Goal: Transaction & Acquisition: Obtain resource

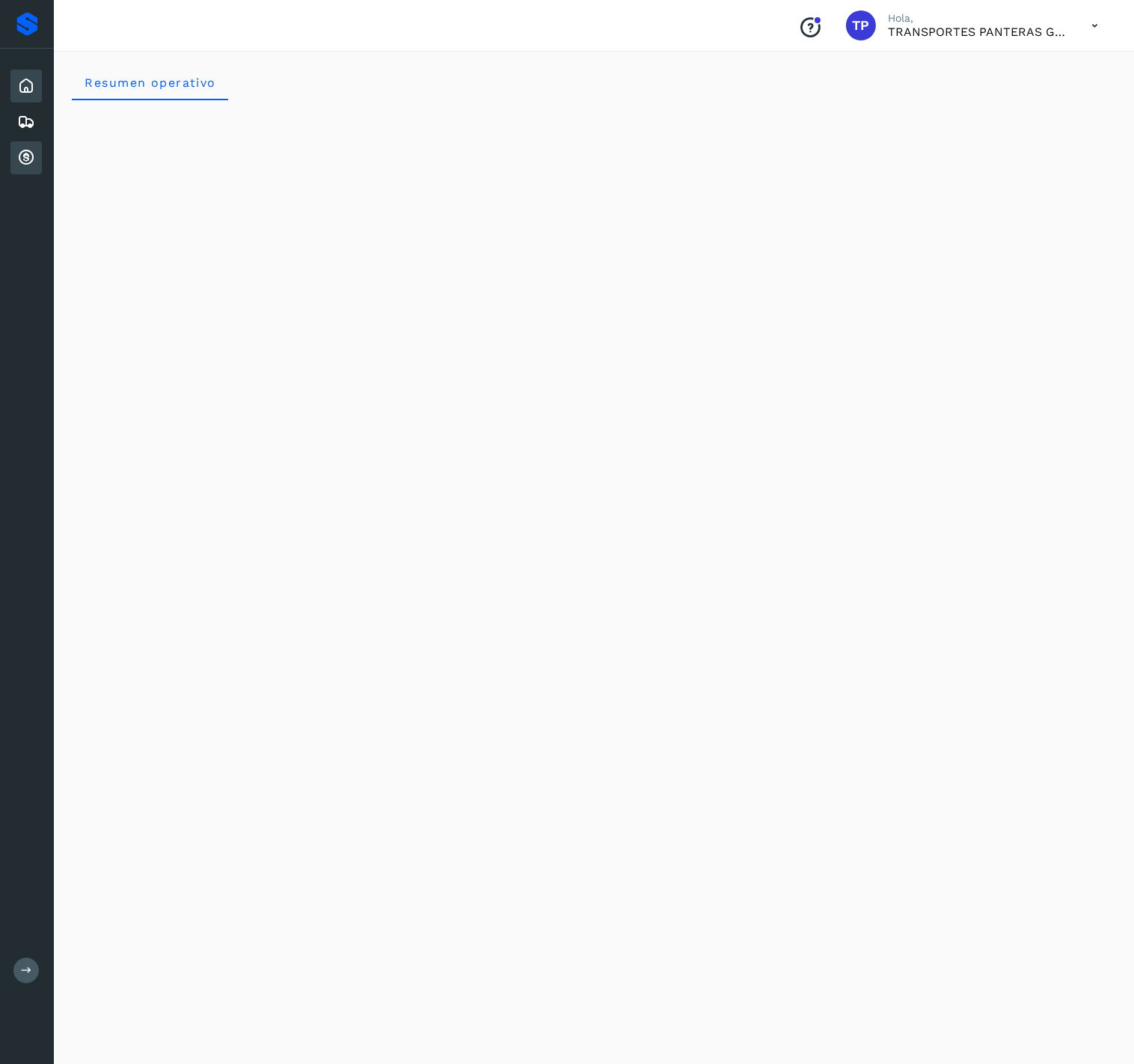
click at [30, 164] on icon at bounding box center [26, 158] width 18 height 18
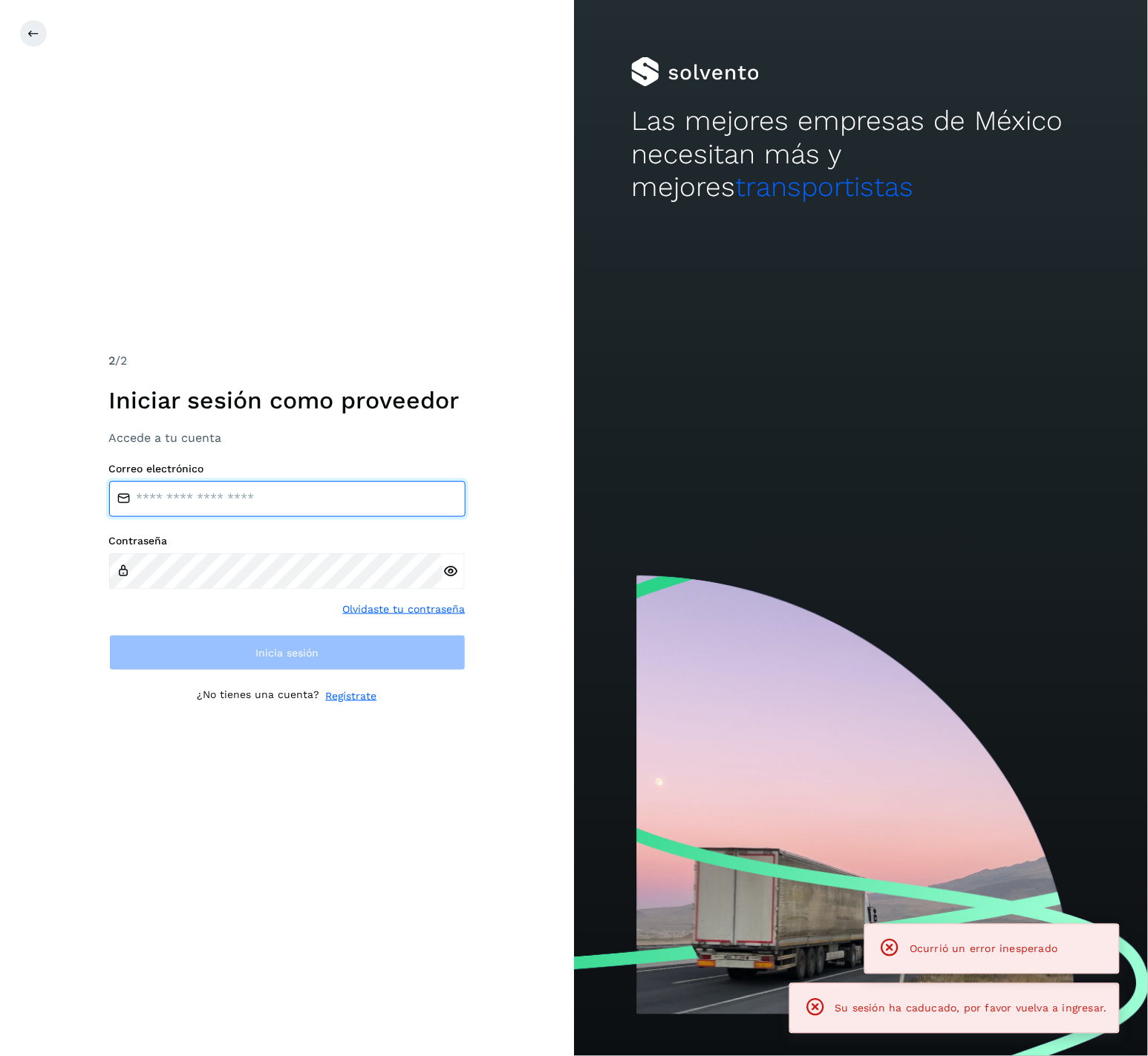
type input "**********"
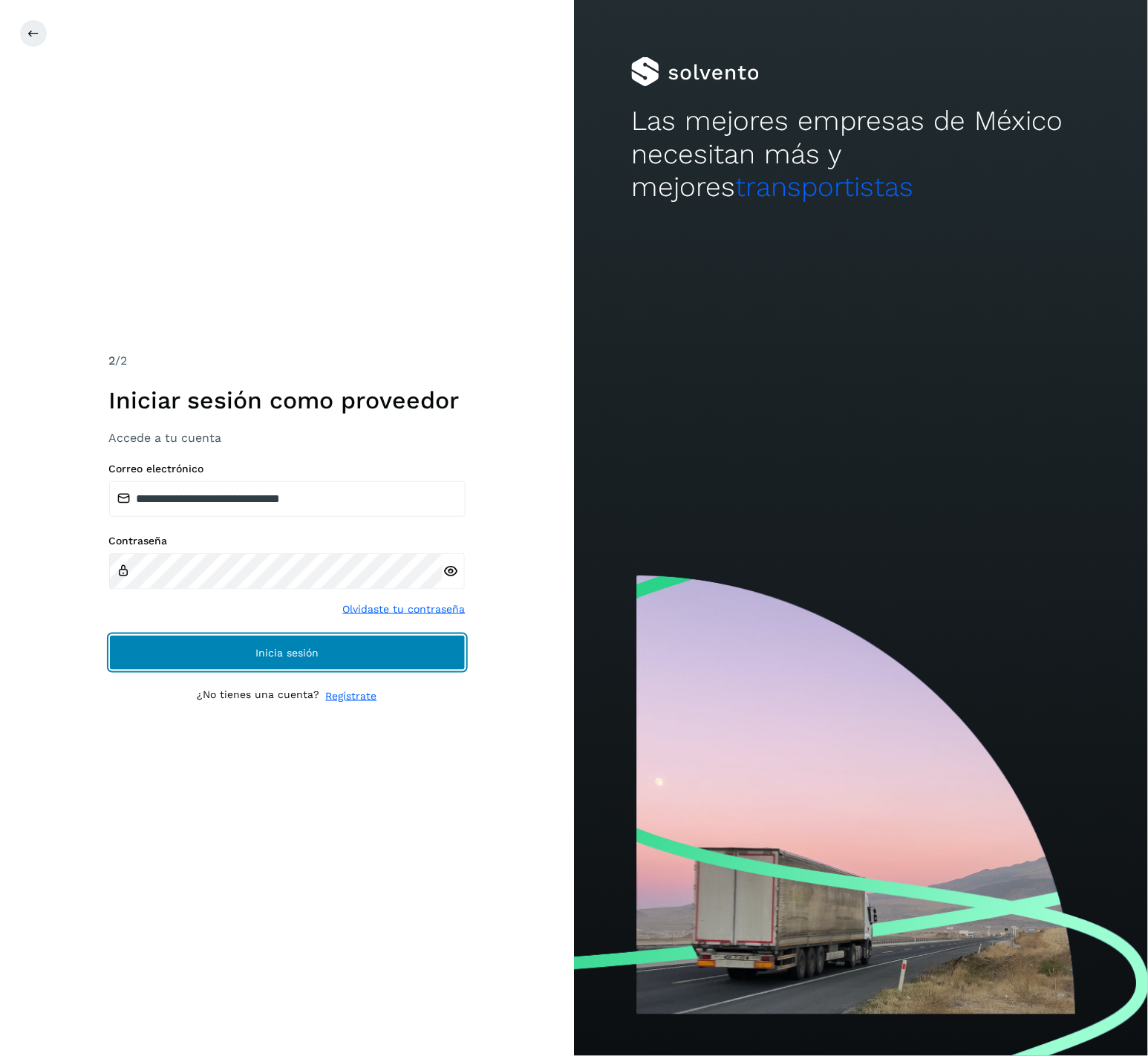
click at [322, 652] on button "Inicia sesión" at bounding box center [288, 652] width 357 height 36
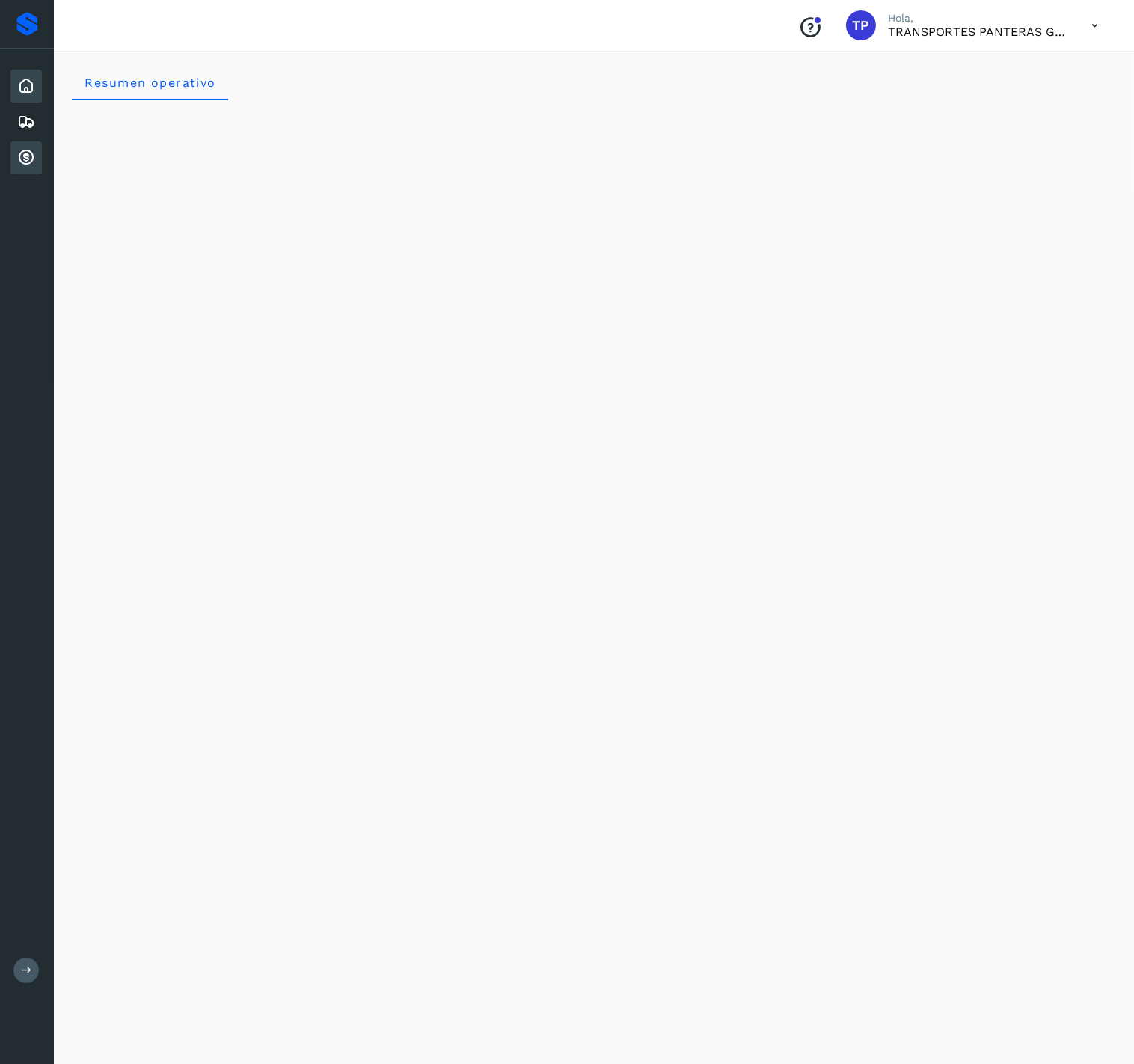
click at [15, 160] on div "Cuentas por cobrar" at bounding box center [26, 158] width 31 height 33
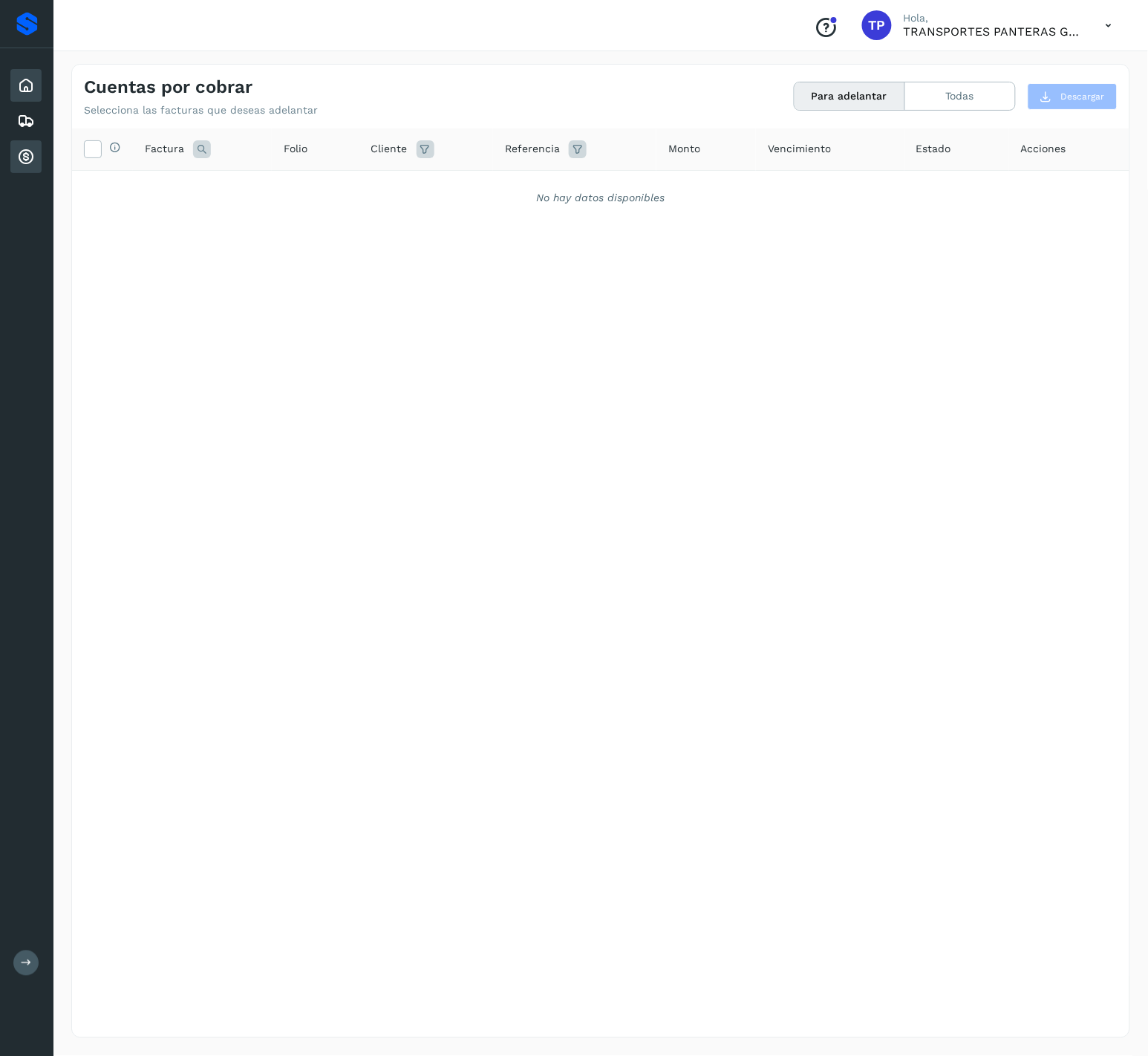
click at [20, 86] on icon at bounding box center [26, 85] width 17 height 17
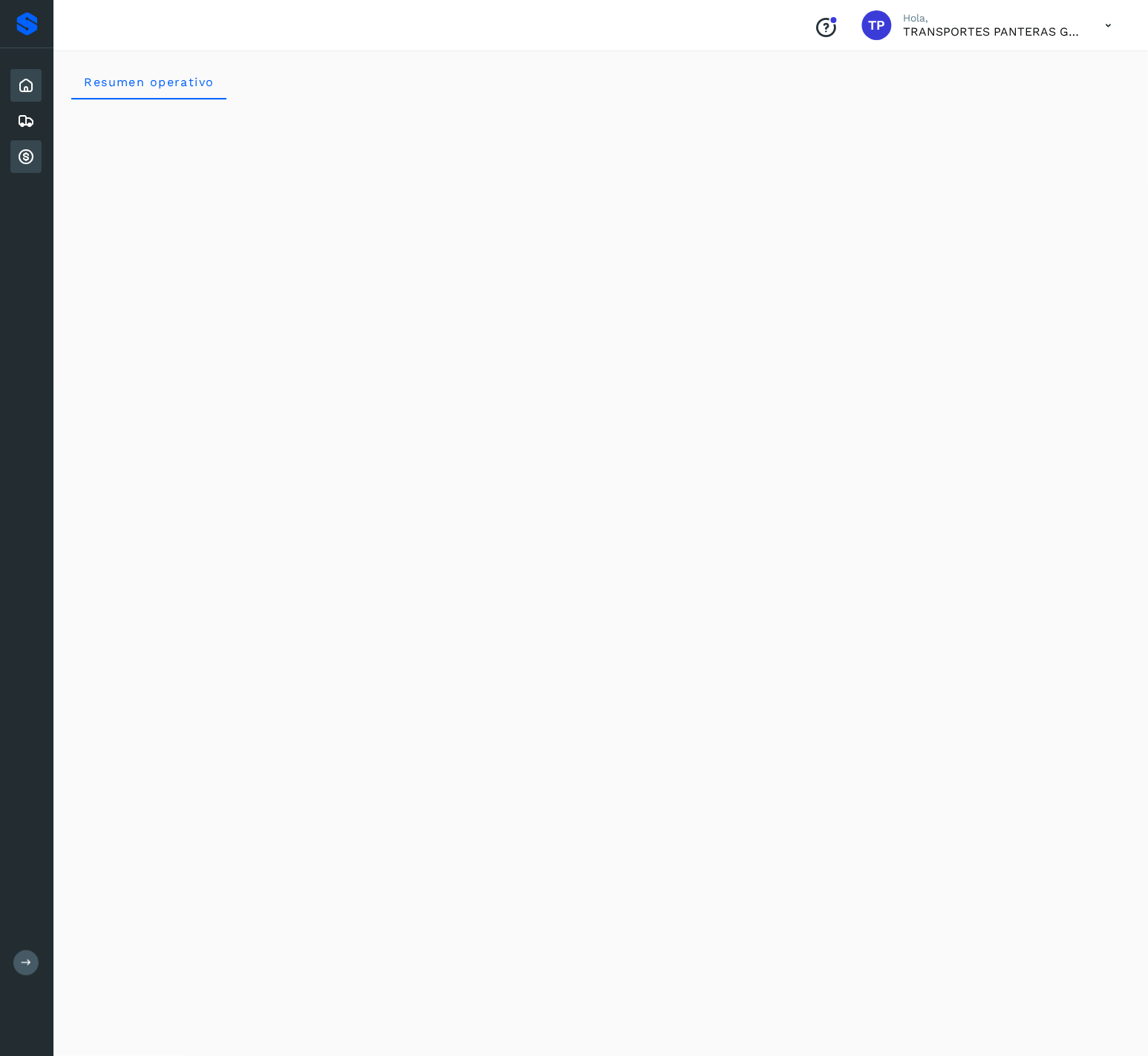
click at [24, 153] on icon at bounding box center [26, 157] width 17 height 17
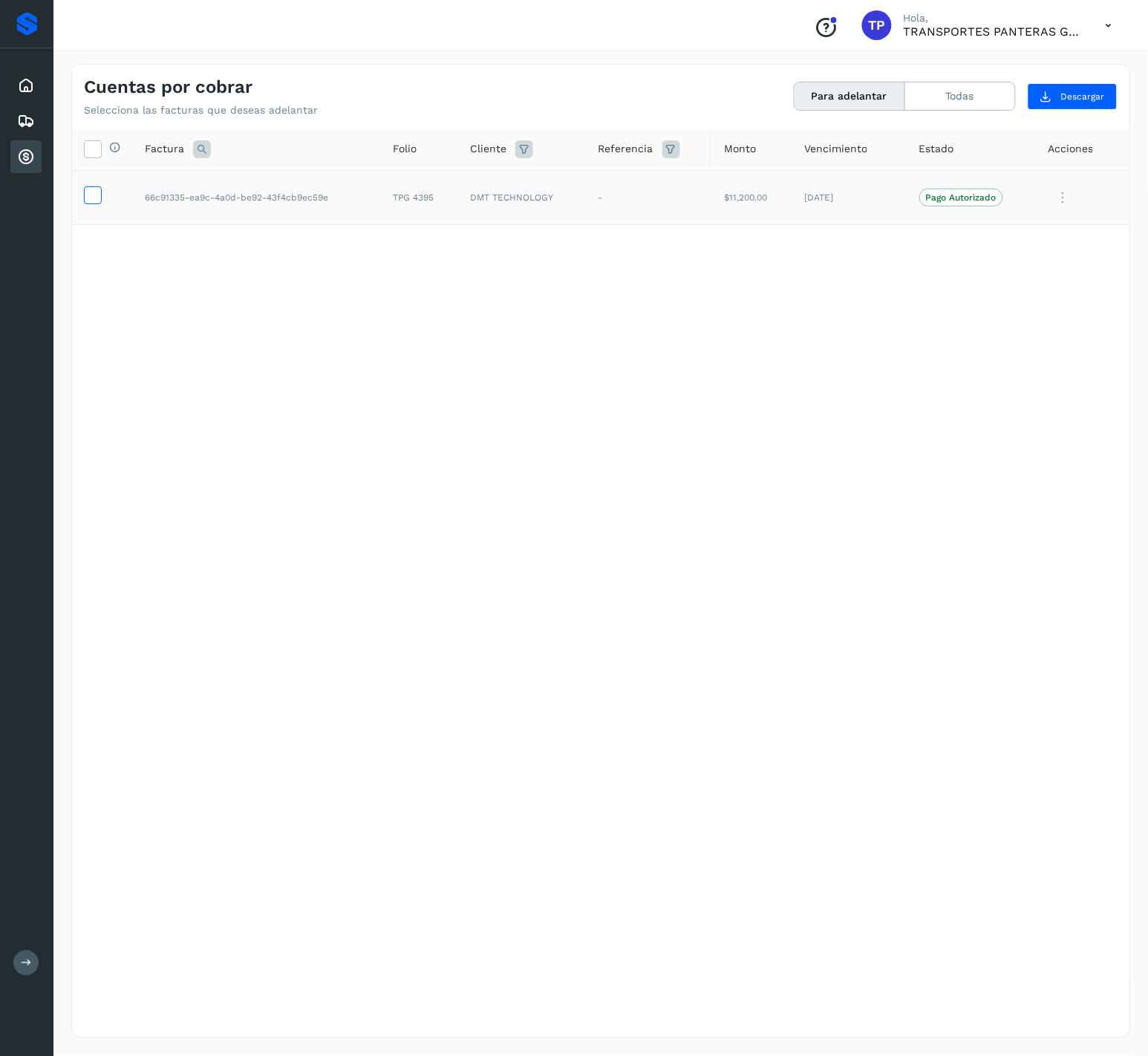
click at [87, 194] on icon at bounding box center [92, 194] width 16 height 16
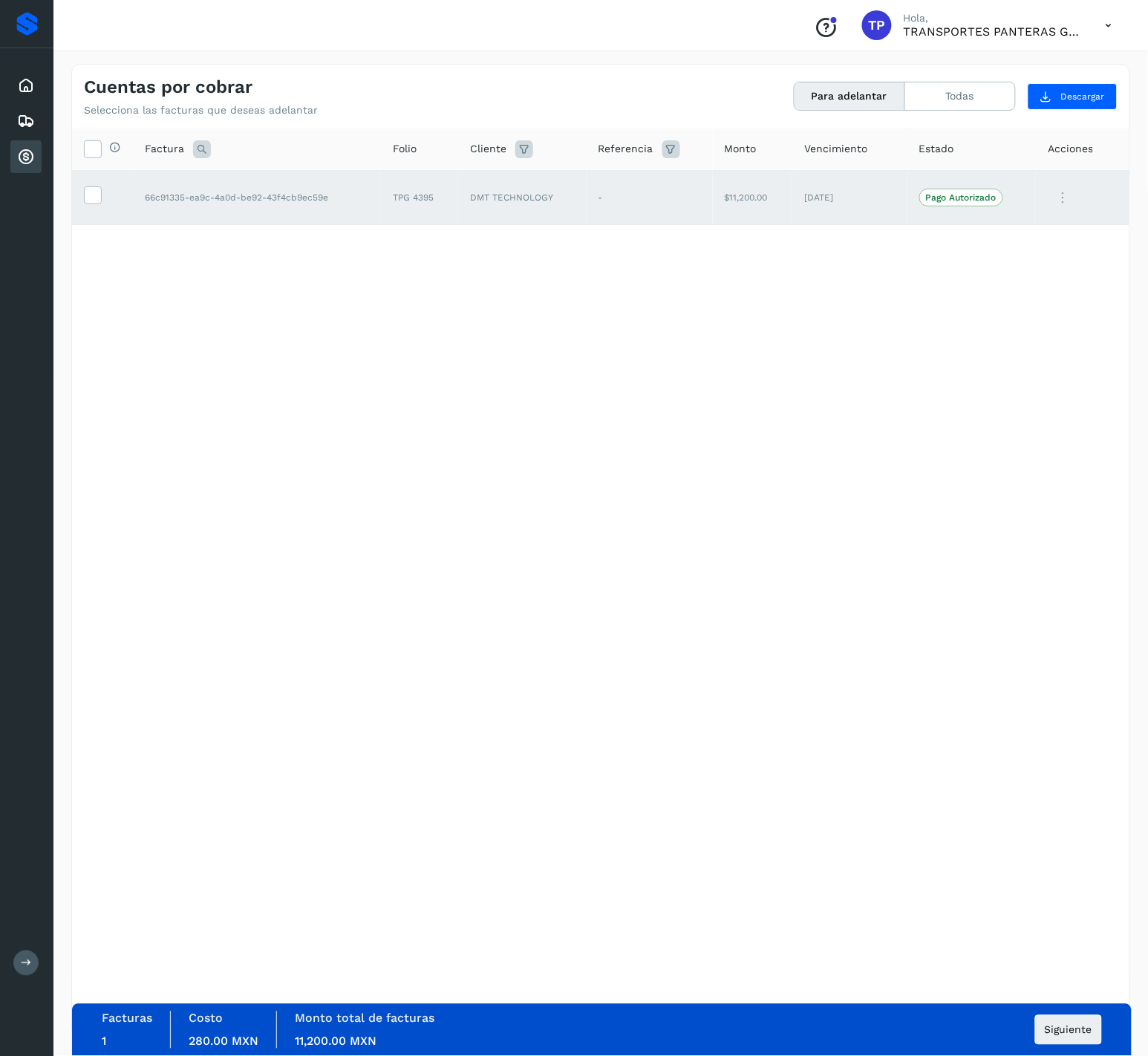
click at [430, 195] on td "TPG 4395" at bounding box center [419, 198] width 78 height 55
copy td "4395"
click at [1048, 1039] on button "Siguiente" at bounding box center [1069, 1030] width 67 height 30
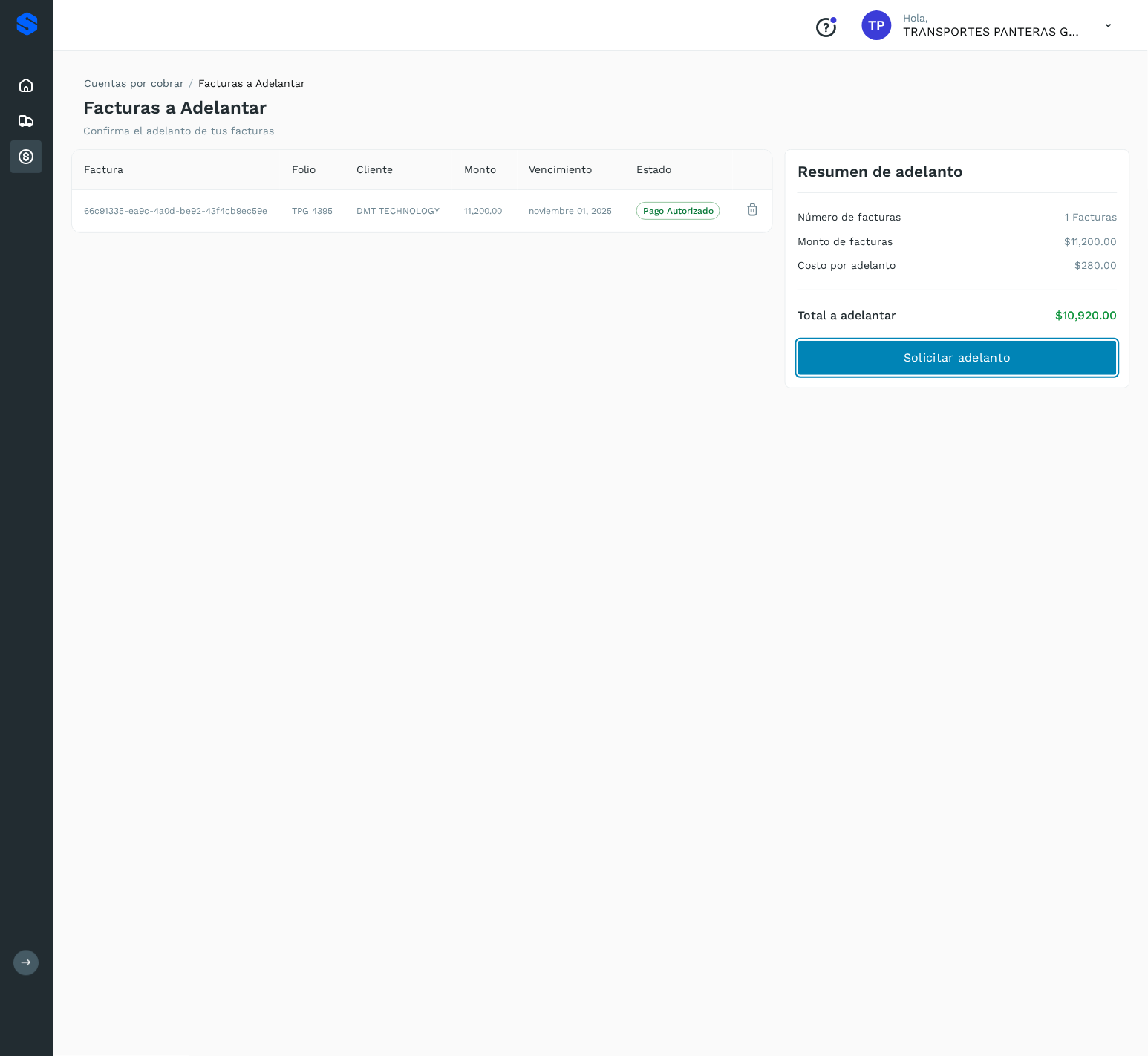
click at [1036, 362] on button "Solicitar adelanto" at bounding box center [957, 357] width 320 height 36
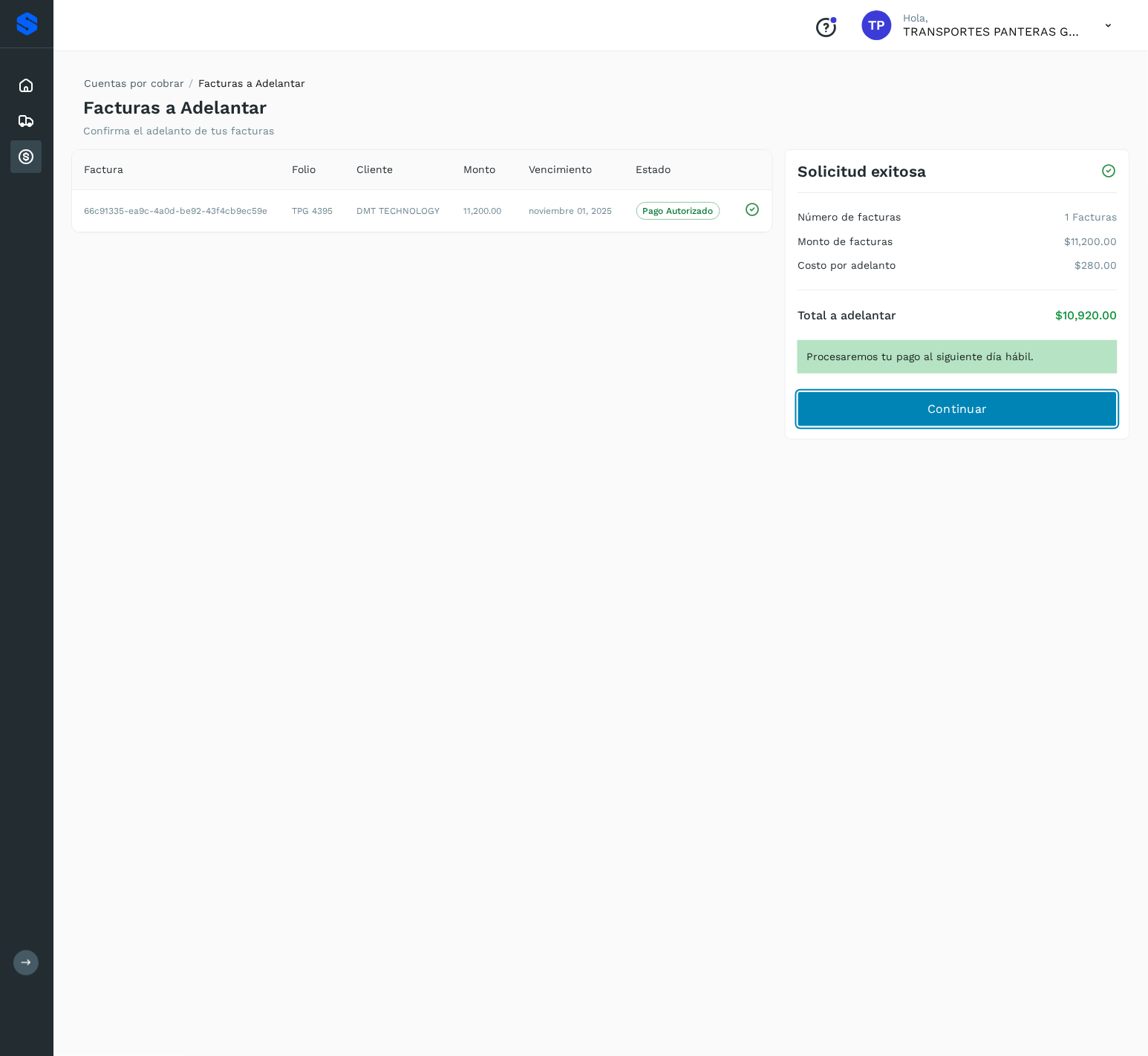
click at [966, 415] on span "Continuar" at bounding box center [958, 409] width 60 height 16
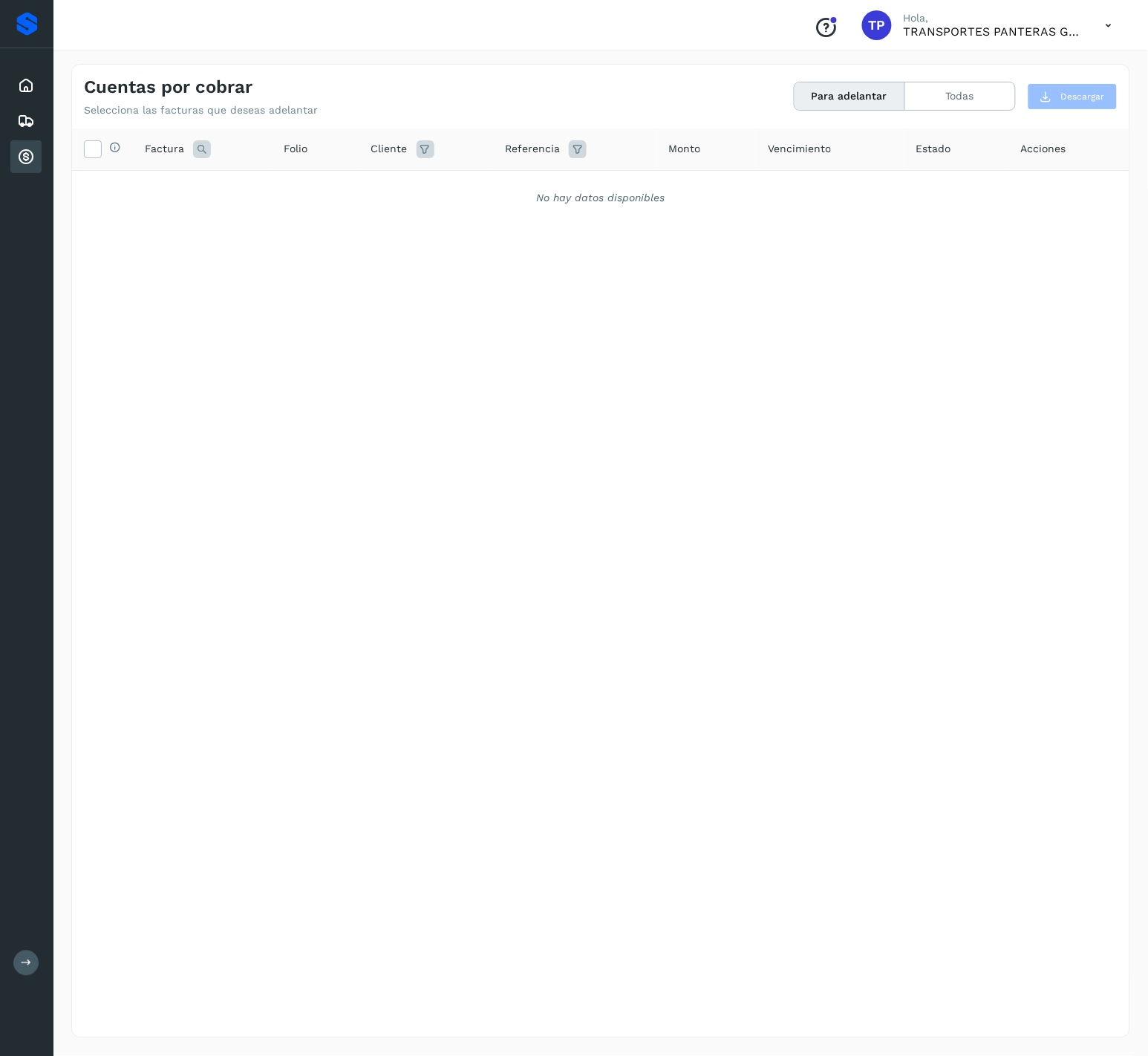
click at [959, 81] on div "Para adelantar Todas" at bounding box center [905, 96] width 222 height 29
click at [956, 87] on button "Todas" at bounding box center [960, 96] width 109 height 27
